Goal: Task Accomplishment & Management: Complete application form

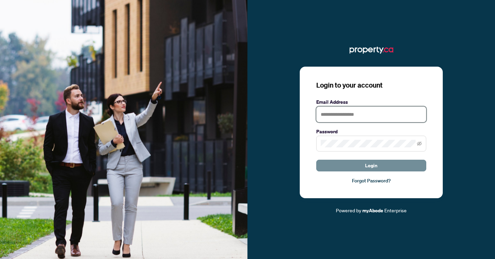
type input "**********"
click at [385, 166] on button "Login" at bounding box center [371, 166] width 110 height 12
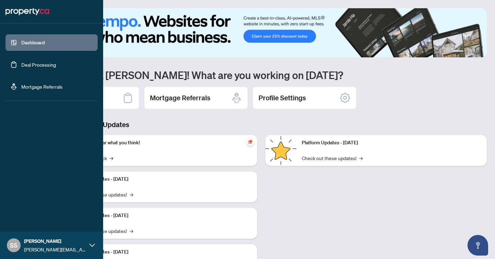
click at [30, 63] on link "Deal Processing" at bounding box center [38, 64] width 35 height 6
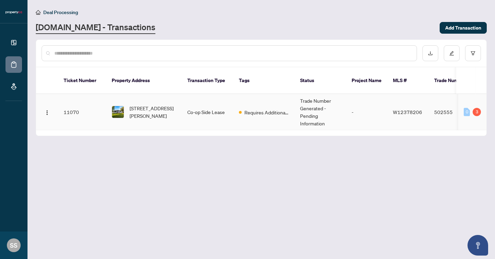
click at [73, 105] on td "11070" at bounding box center [82, 112] width 48 height 36
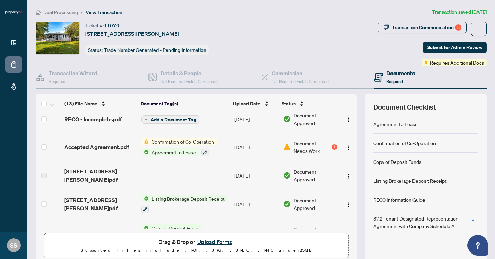
scroll to position [8, 0]
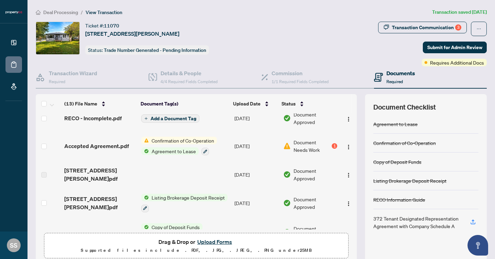
click at [188, 138] on span "Confirmation of Co-Operation" at bounding box center [183, 141] width 68 height 8
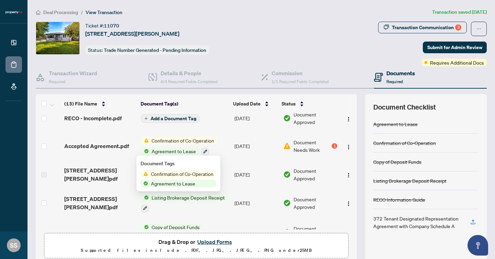
click at [187, 183] on span "Agreement to Lease" at bounding box center [173, 184] width 50 height 8
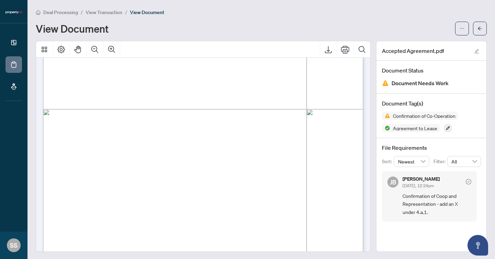
scroll to position [645, 0]
click at [459, 29] on icon "ellipsis" at bounding box center [461, 28] width 5 height 5
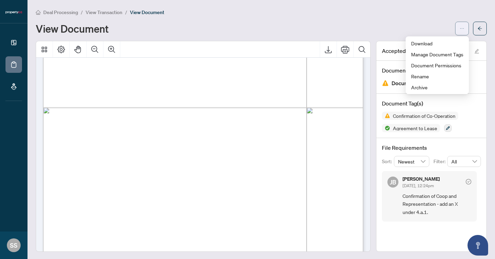
click at [459, 29] on icon "ellipsis" at bounding box center [461, 28] width 5 height 5
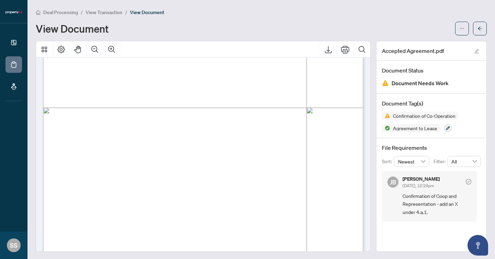
click at [104, 113] on div "Page 2" at bounding box center [286, 159] width 487 height 631
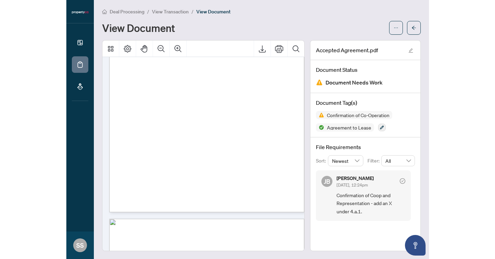
scroll to position [376, 0]
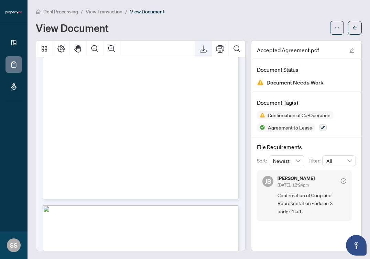
click at [206, 46] on icon "Export" at bounding box center [203, 49] width 8 height 8
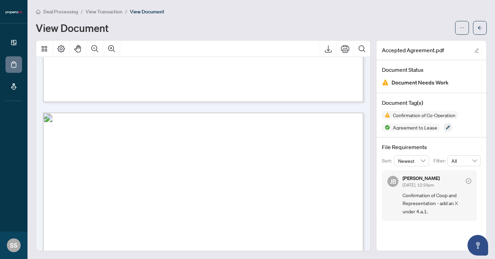
scroll to position [617, 0]
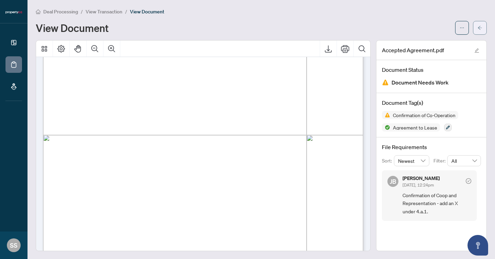
click at [477, 31] on button "button" at bounding box center [480, 28] width 14 height 14
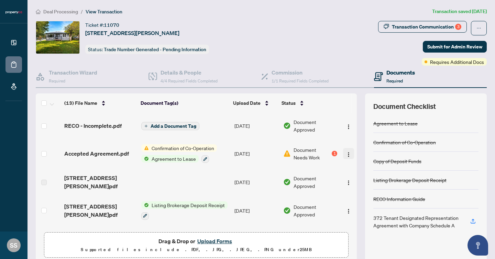
click at [346, 152] on img "button" at bounding box center [347, 154] width 5 height 5
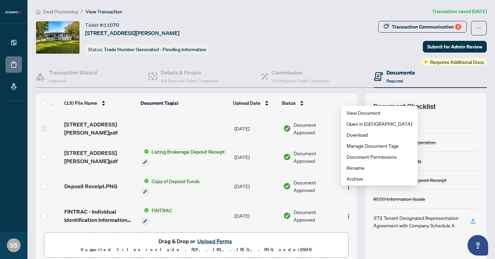
scroll to position [65, 0]
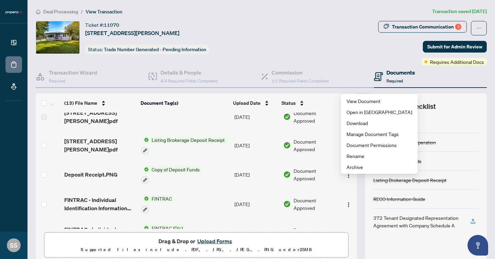
click at [206, 242] on button "Upload Forms" at bounding box center [214, 241] width 39 height 9
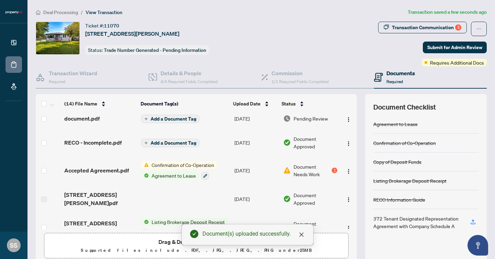
scroll to position [0, 0]
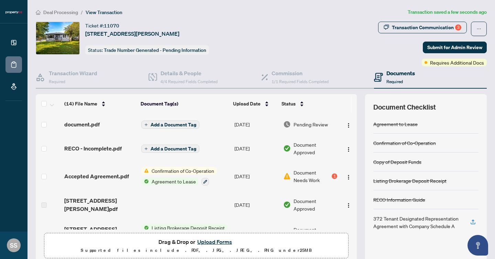
click at [166, 124] on span "Add a Document Tag" at bounding box center [173, 124] width 46 height 5
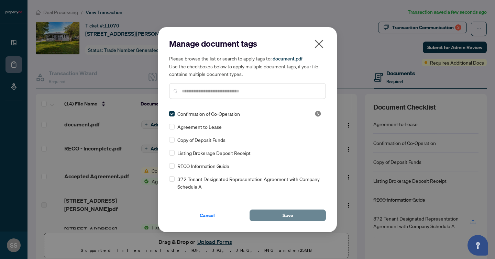
click at [276, 214] on button "Save" at bounding box center [287, 215] width 76 height 12
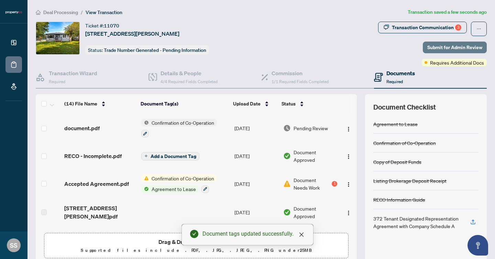
click at [455, 48] on span "Submit for Admin Review" at bounding box center [454, 47] width 55 height 11
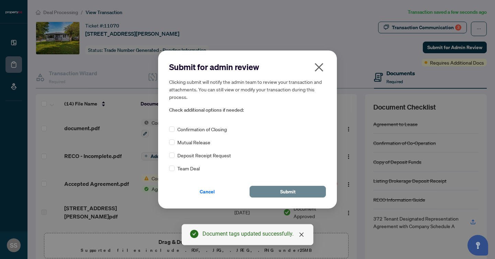
click at [276, 194] on button "Submit" at bounding box center [287, 192] width 76 height 12
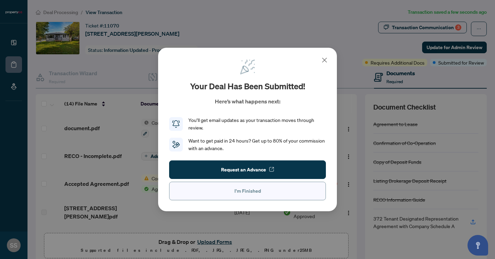
click at [248, 189] on span "I'm Finished" at bounding box center [247, 190] width 26 height 11
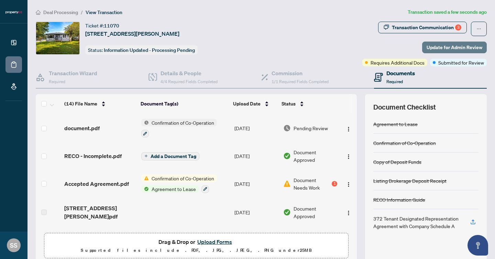
click at [440, 48] on span "Update for Admin Review" at bounding box center [454, 47] width 56 height 11
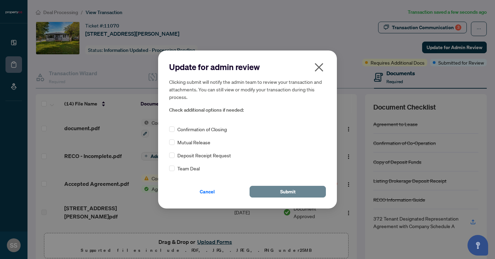
click at [271, 190] on button "Submit" at bounding box center [287, 192] width 76 height 12
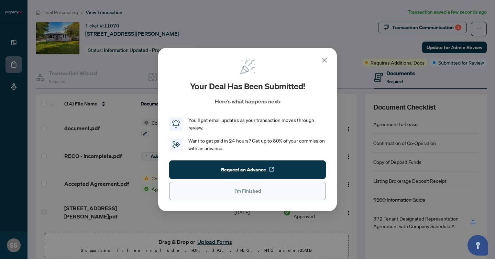
click at [258, 185] on span "I'm Finished" at bounding box center [247, 190] width 26 height 11
